Goal: Use online tool/utility: Utilize a website feature to perform a specific function

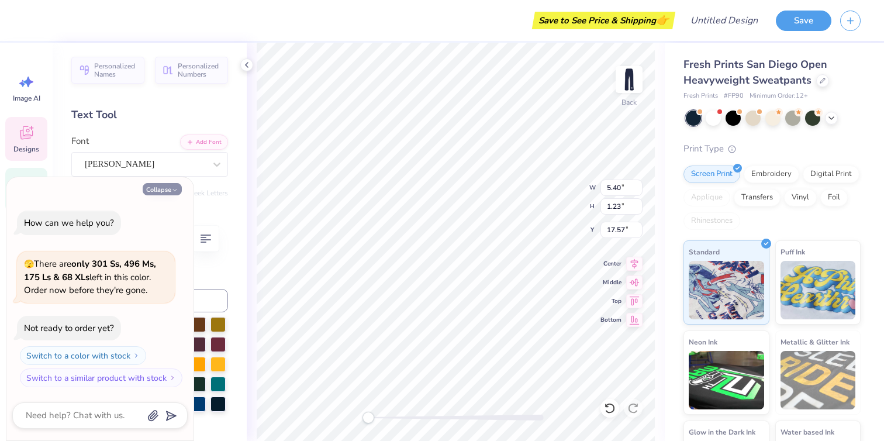
click at [169, 186] on button "Collapse" at bounding box center [162, 189] width 39 height 12
type textarea "x"
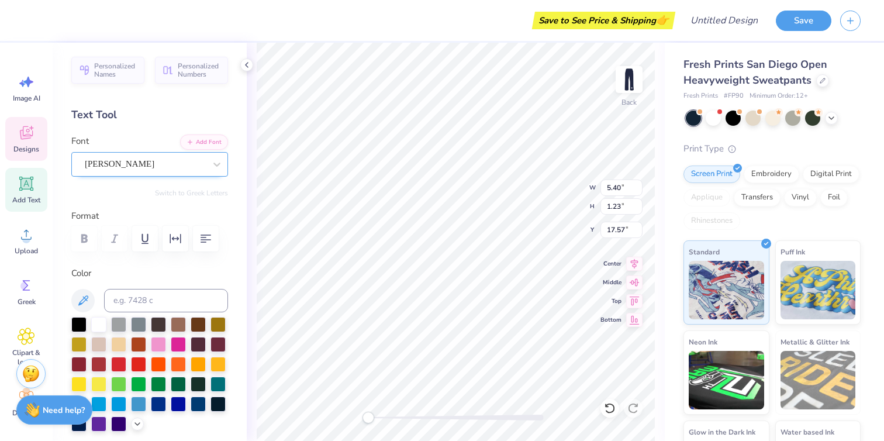
click at [184, 161] on div "[PERSON_NAME]" at bounding box center [145, 164] width 123 height 18
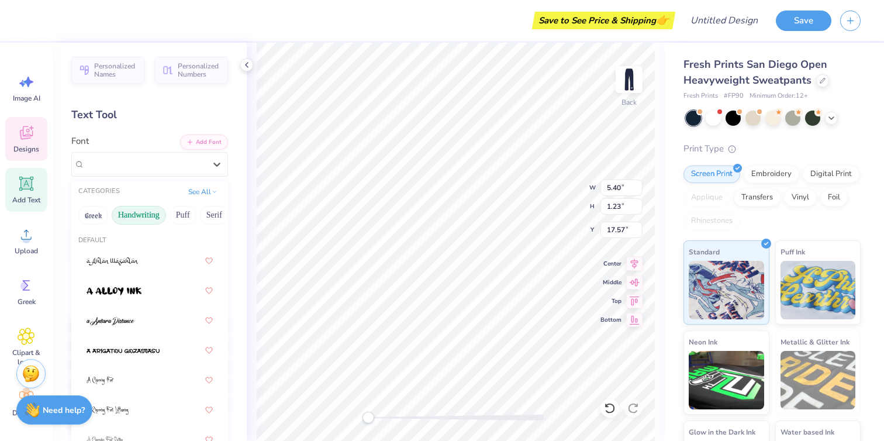
click at [155, 212] on button "Handwriting" at bounding box center [139, 215] width 54 height 19
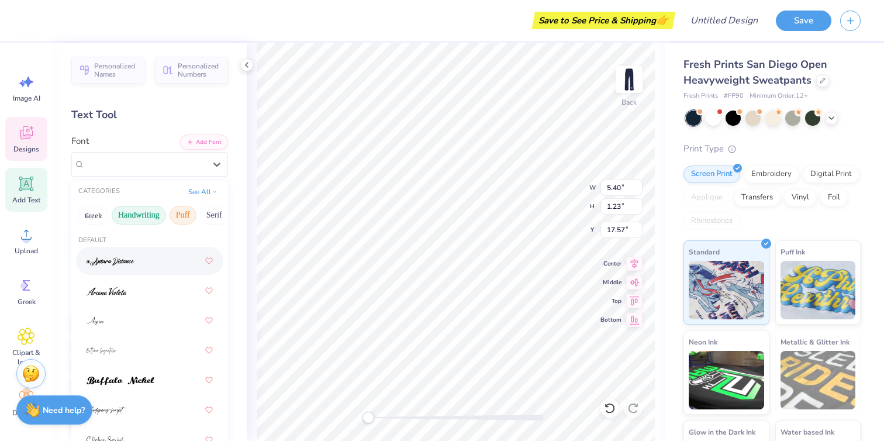
click at [185, 219] on button "Puff" at bounding box center [183, 215] width 27 height 19
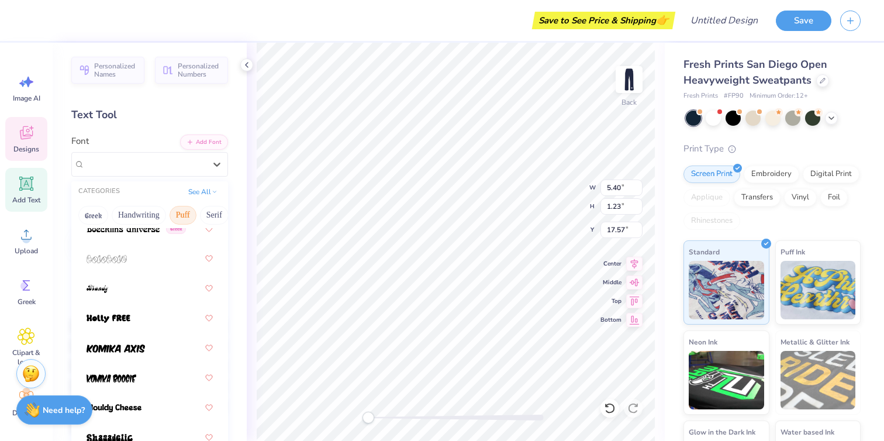
scroll to position [123, 0]
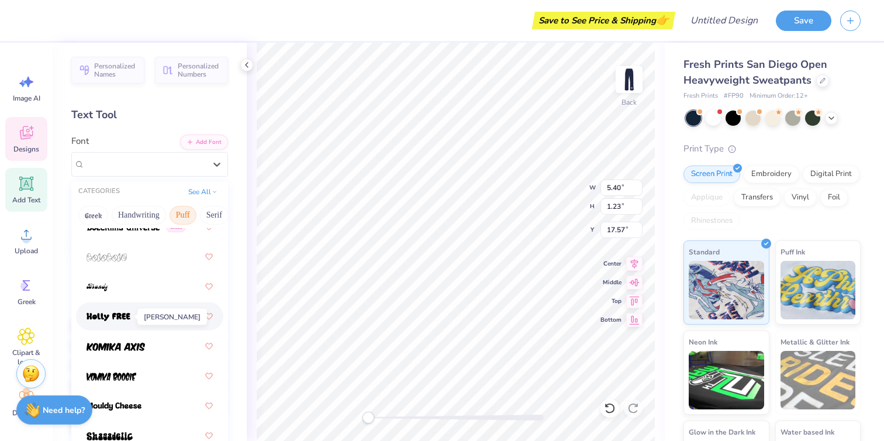
click at [120, 316] on img at bounding box center [109, 317] width 44 height 8
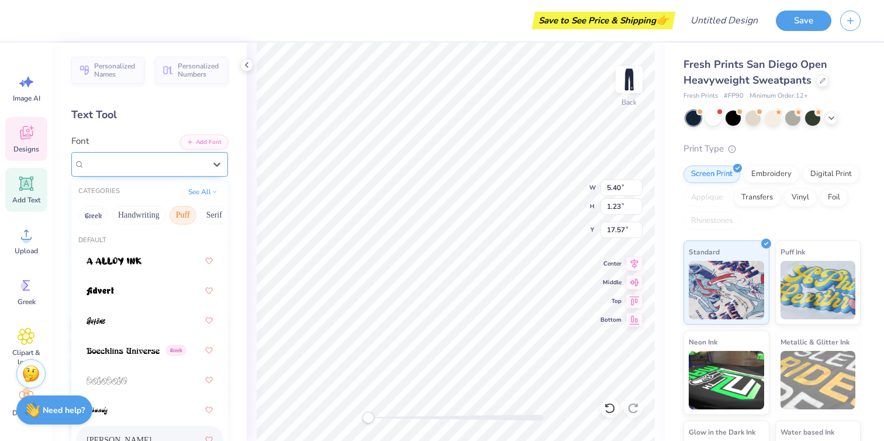
click at [164, 162] on div "[PERSON_NAME]" at bounding box center [145, 164] width 123 height 18
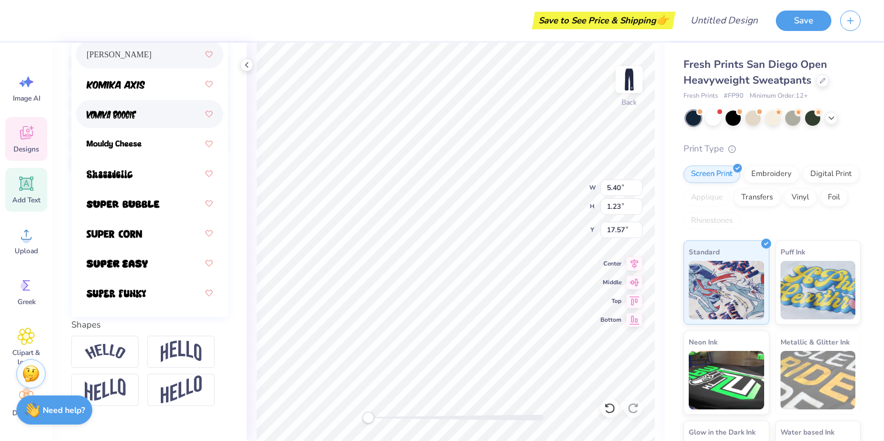
scroll to position [270, 0]
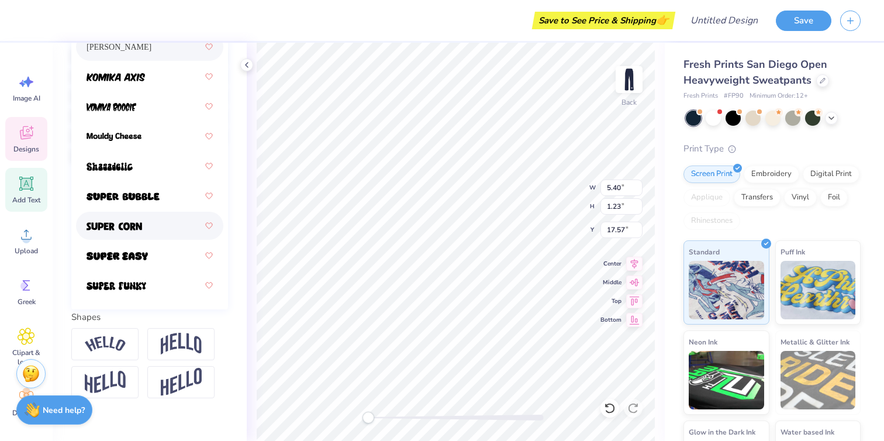
click at [105, 233] on div at bounding box center [150, 225] width 126 height 21
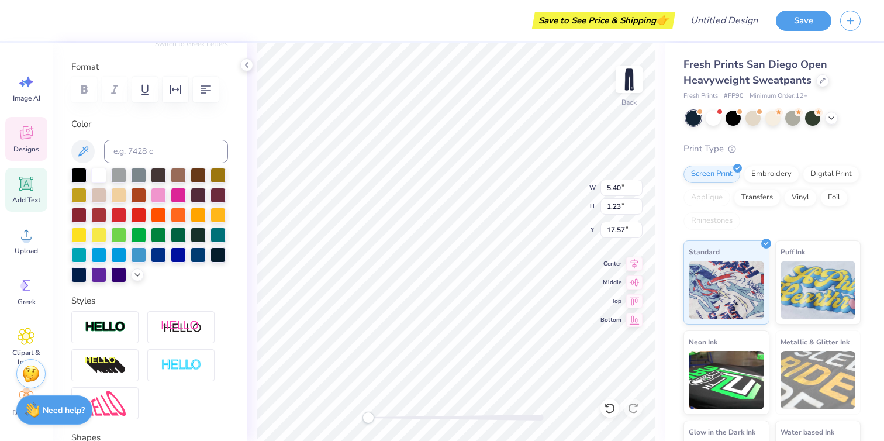
scroll to position [0, 0]
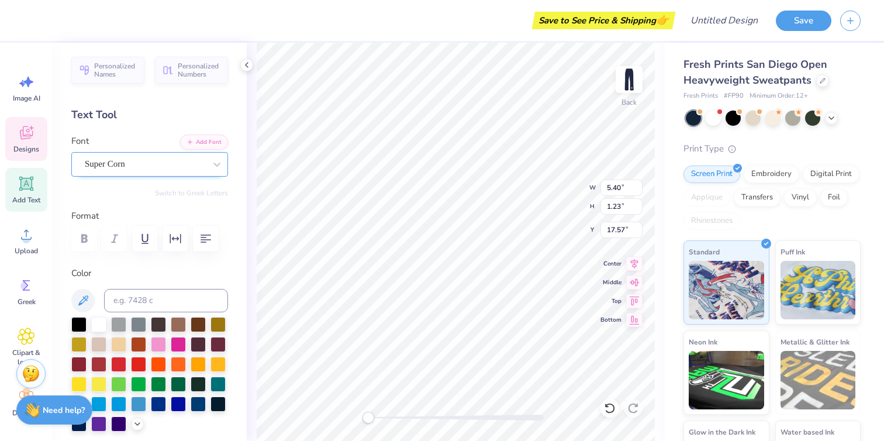
click at [127, 165] on div "Super Corn" at bounding box center [145, 164] width 123 height 18
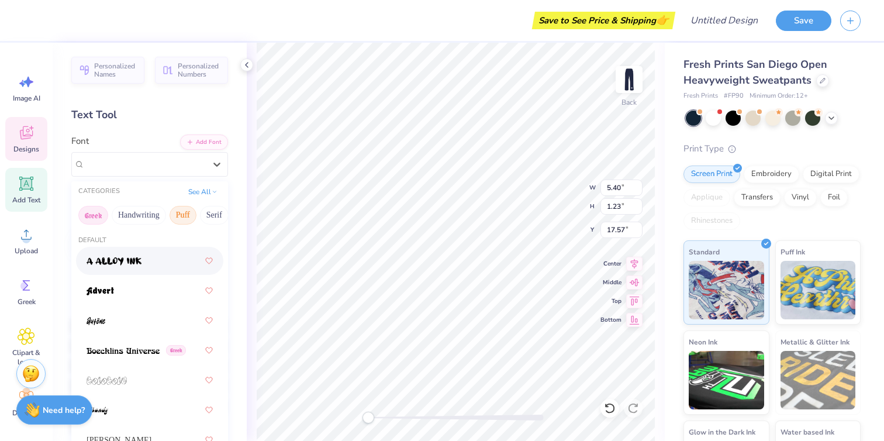
click at [101, 213] on button "Greek" at bounding box center [93, 215] width 30 height 19
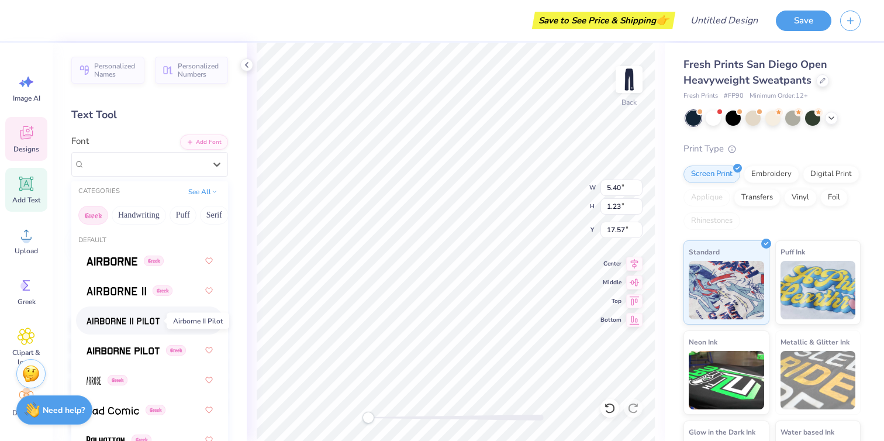
click at [132, 324] on img at bounding box center [123, 321] width 73 height 8
click at [133, 158] on div "Airborne II Pilot Greek" at bounding box center [145, 164] width 123 height 18
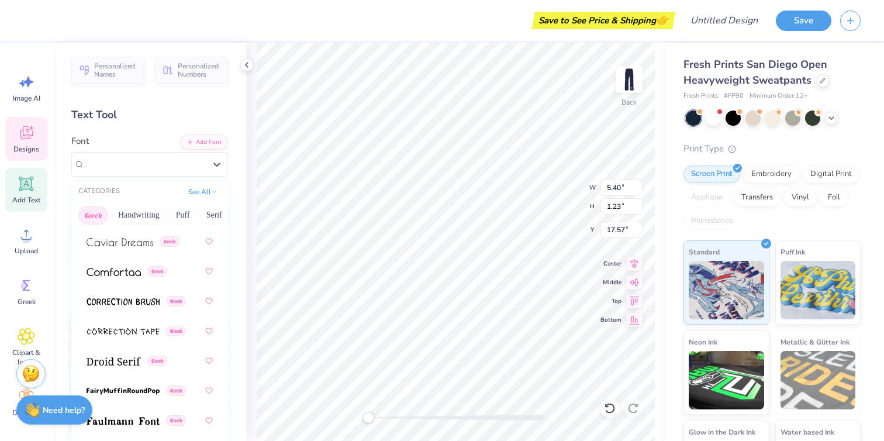
scroll to position [425, 0]
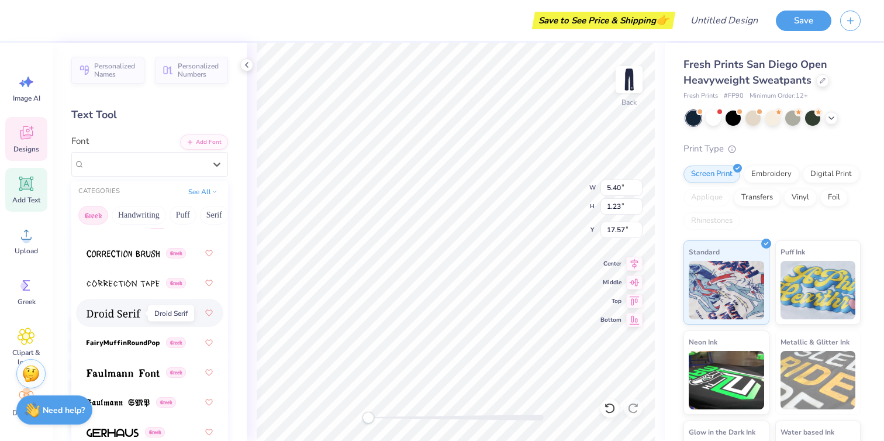
click at [123, 307] on span at bounding box center [114, 313] width 54 height 12
